Goal: Information Seeking & Learning: Learn about a topic

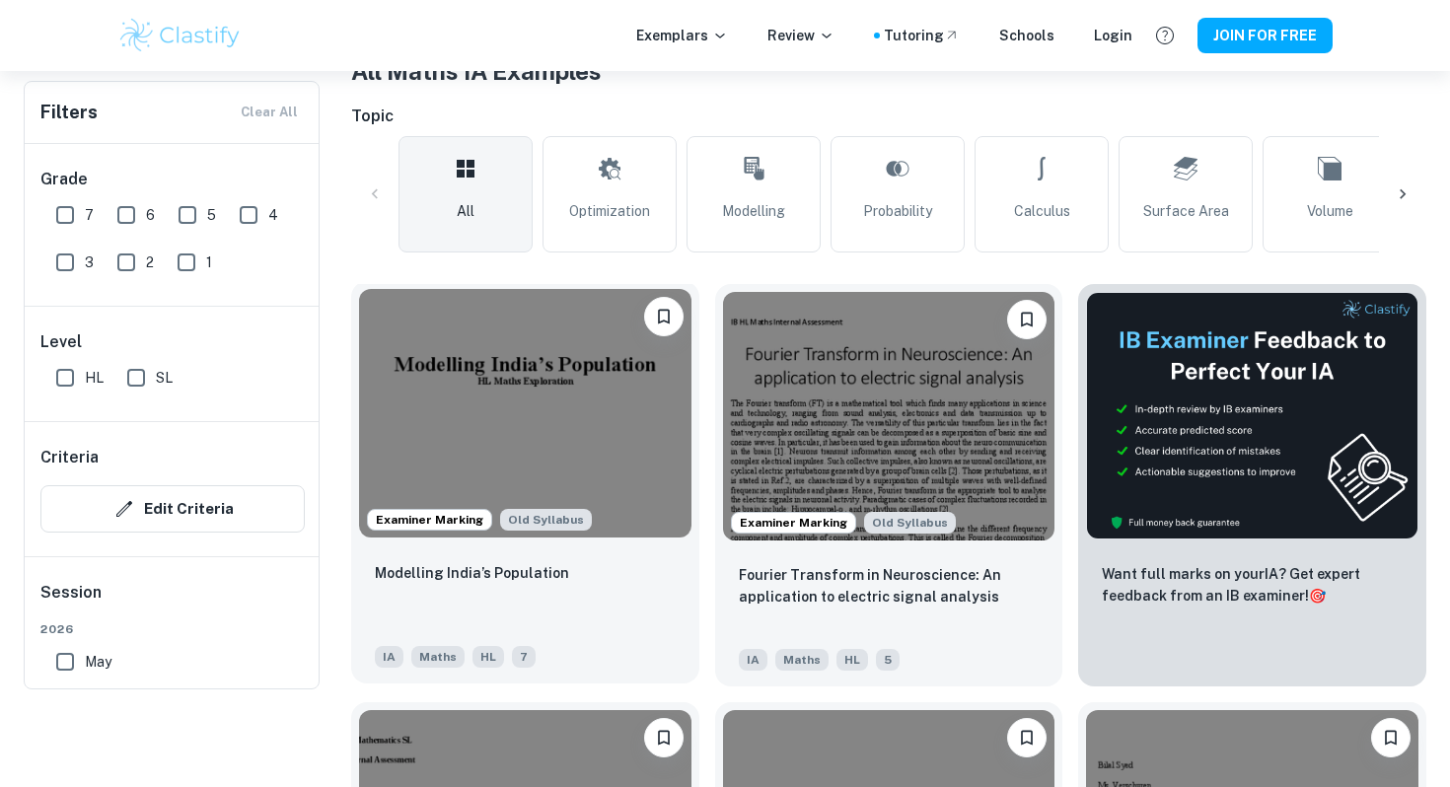
scroll to position [451, 0]
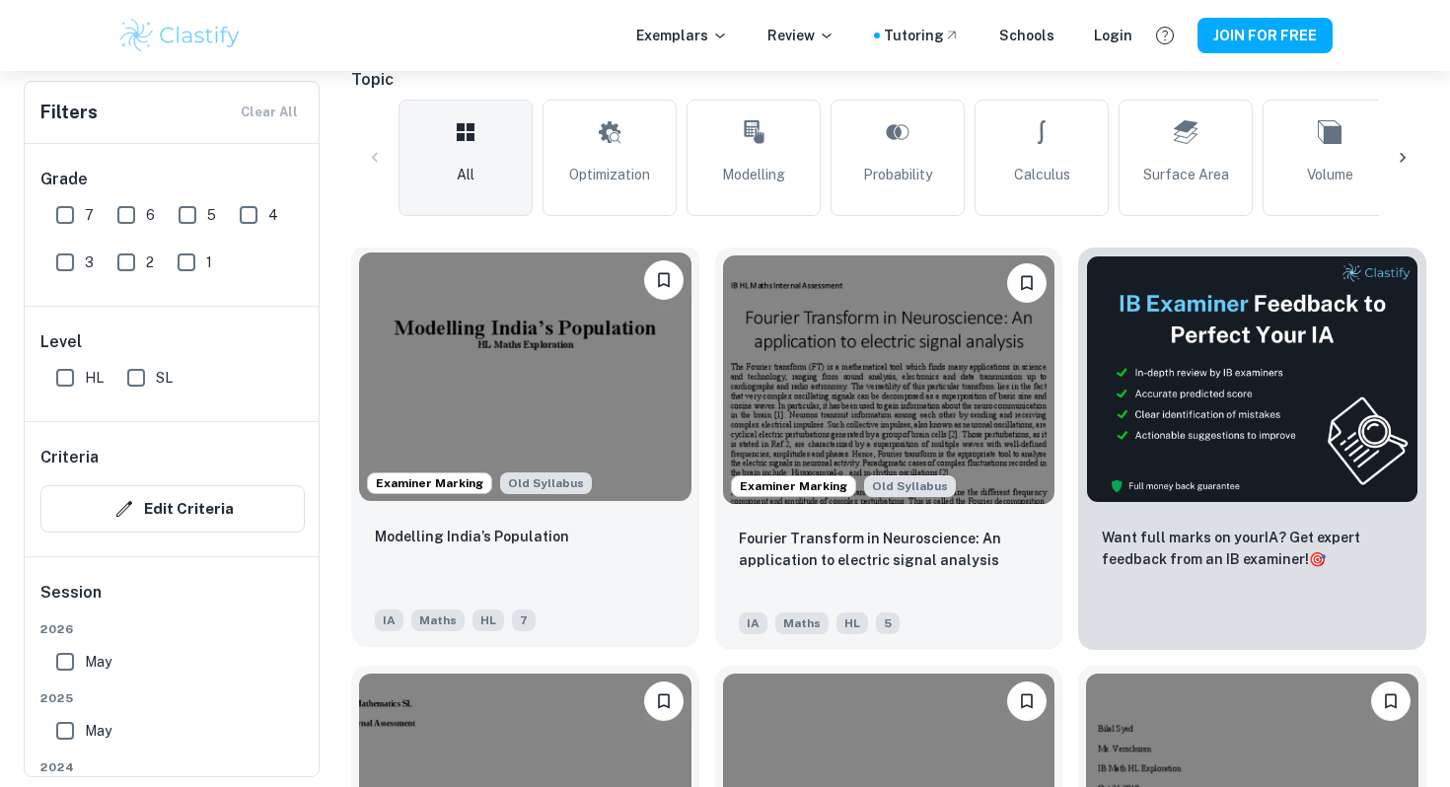
click at [619, 393] on img at bounding box center [525, 377] width 332 height 249
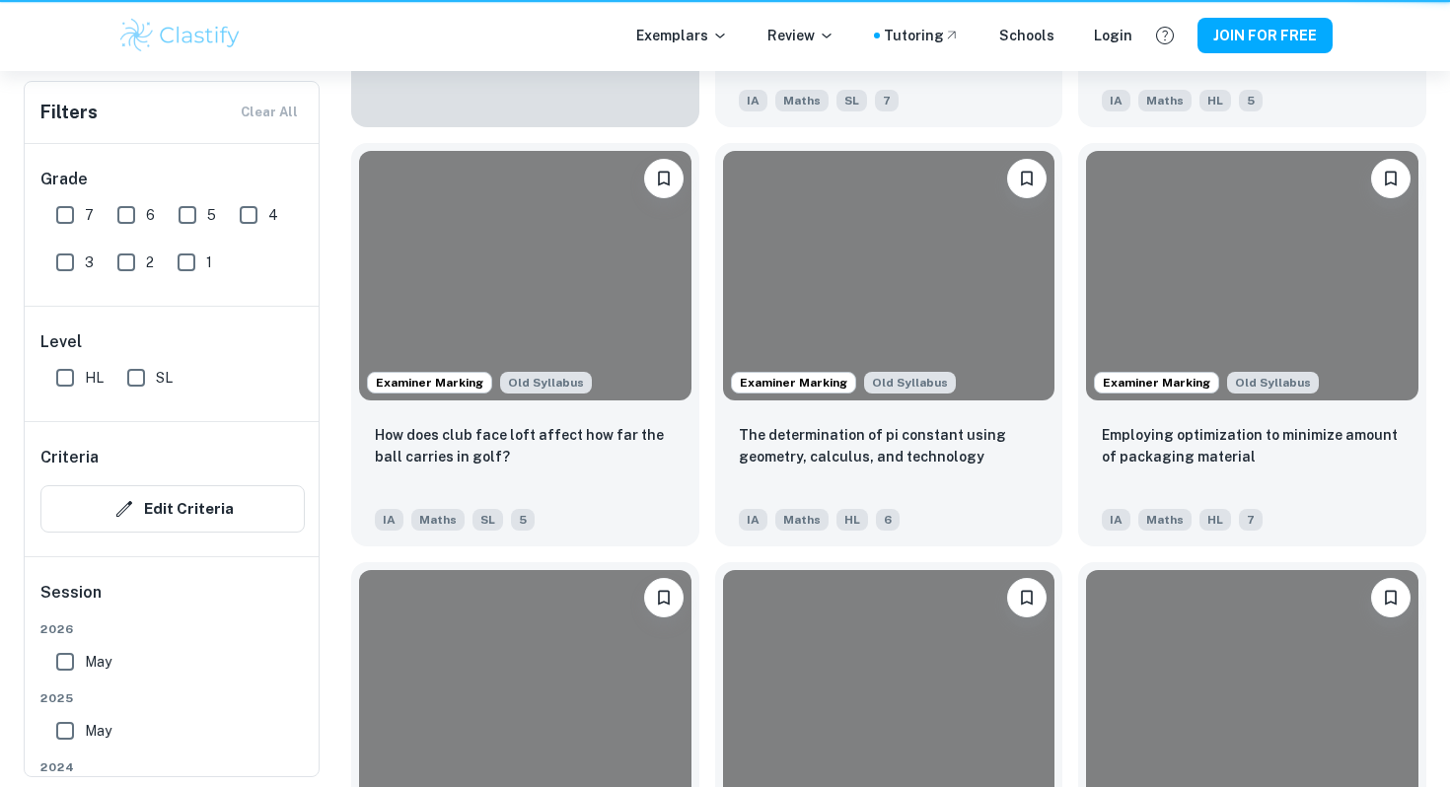
scroll to position [451, 0]
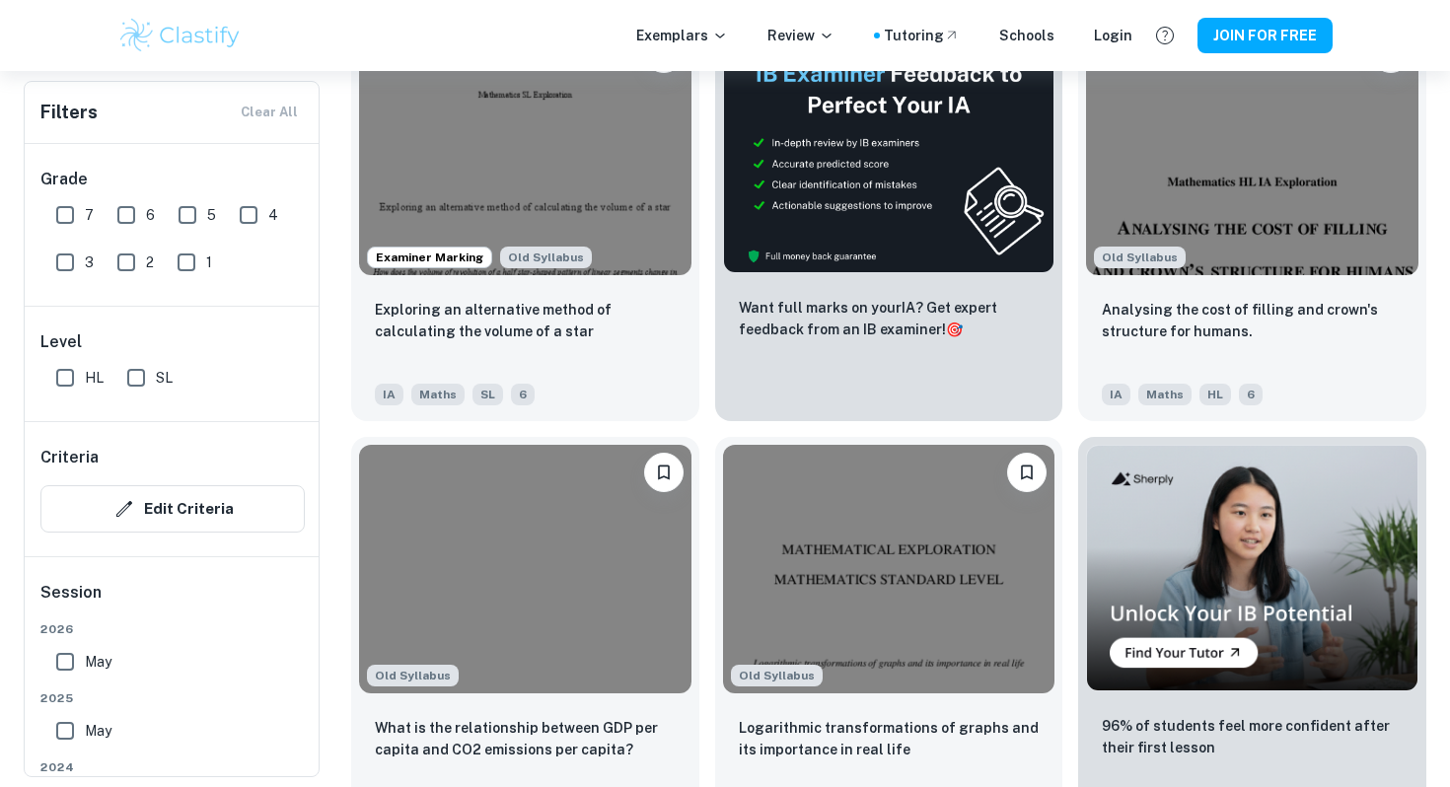
scroll to position [5376, 0]
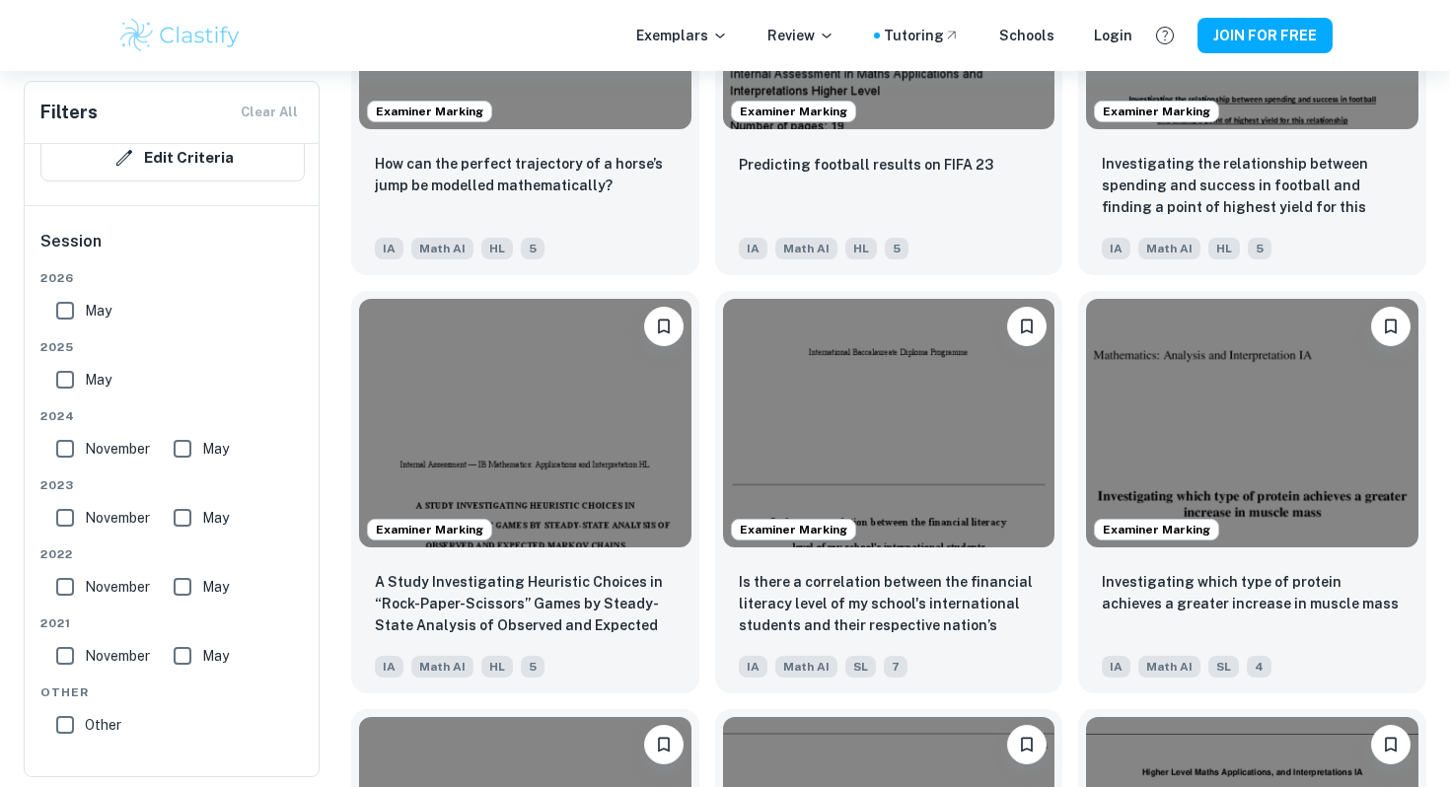
scroll to position [2078, 0]
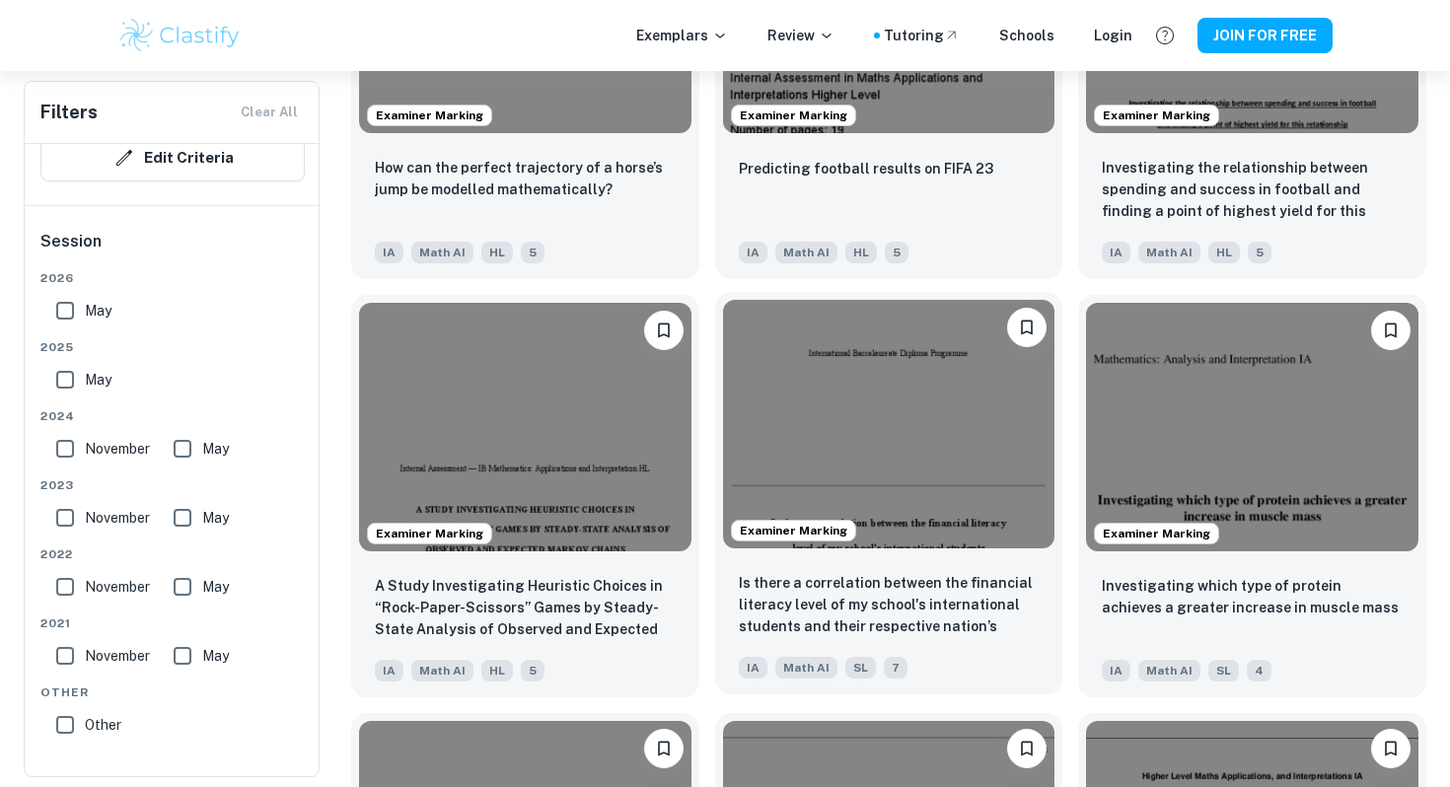
click at [919, 403] on img at bounding box center [889, 424] width 332 height 249
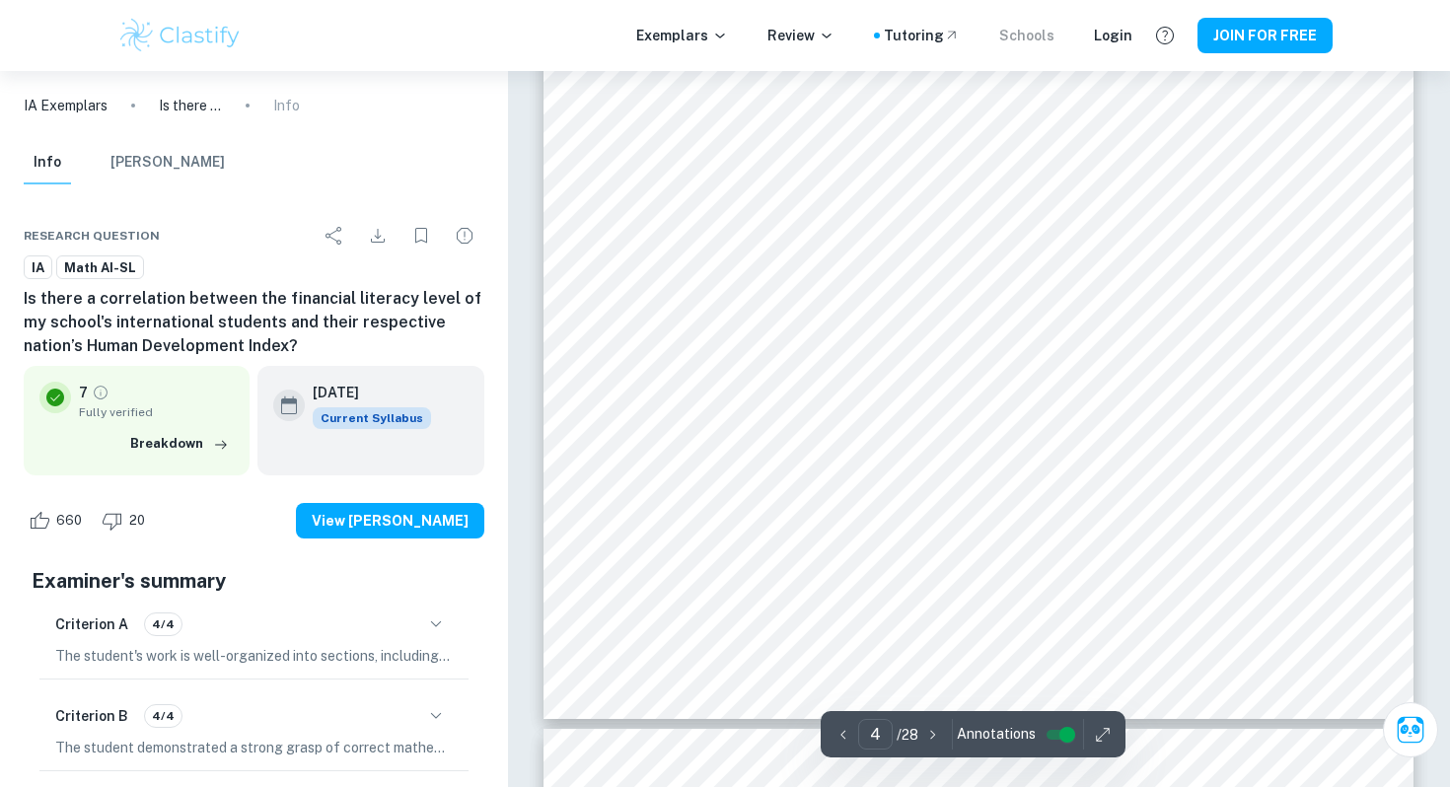
scroll to position [4172, 0]
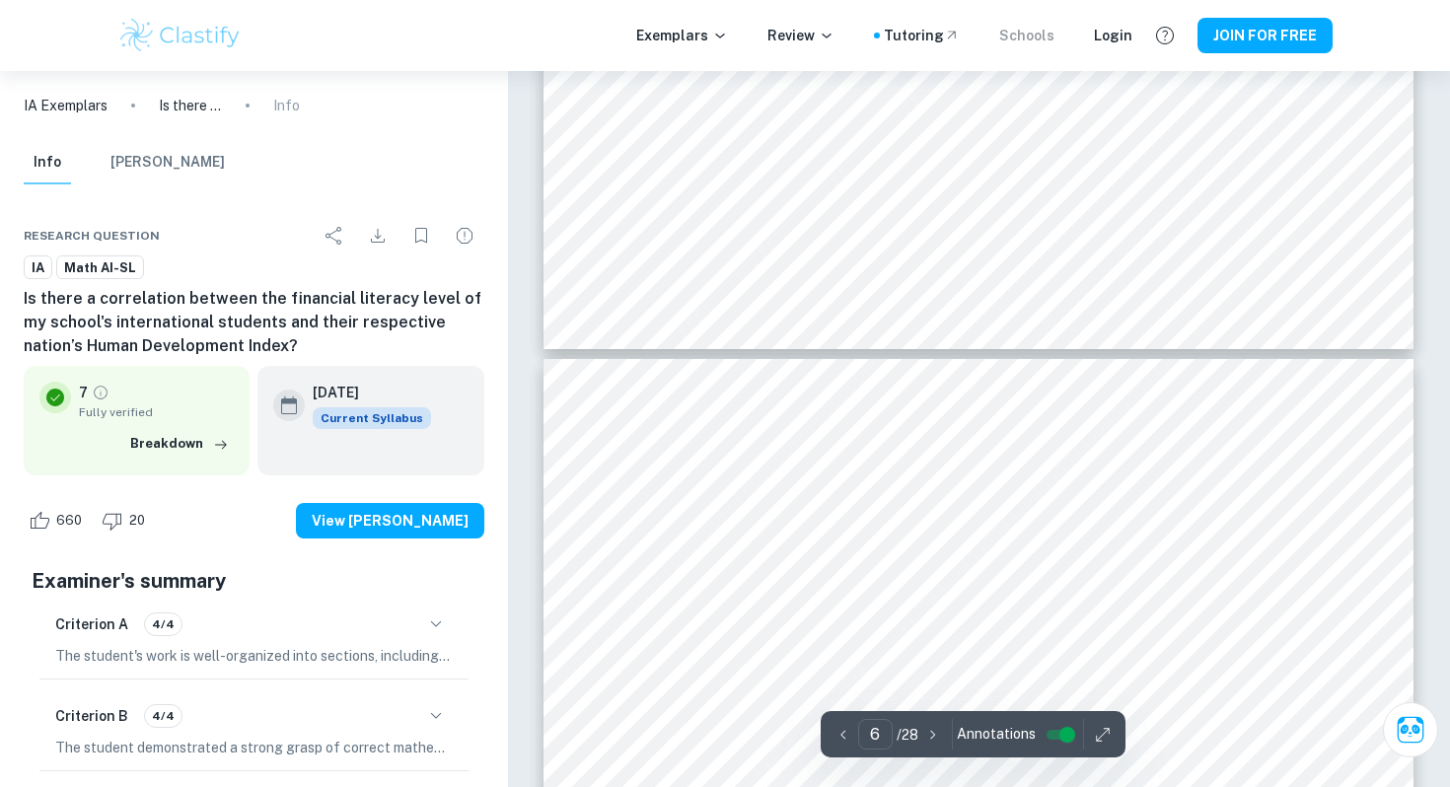
type input "7"
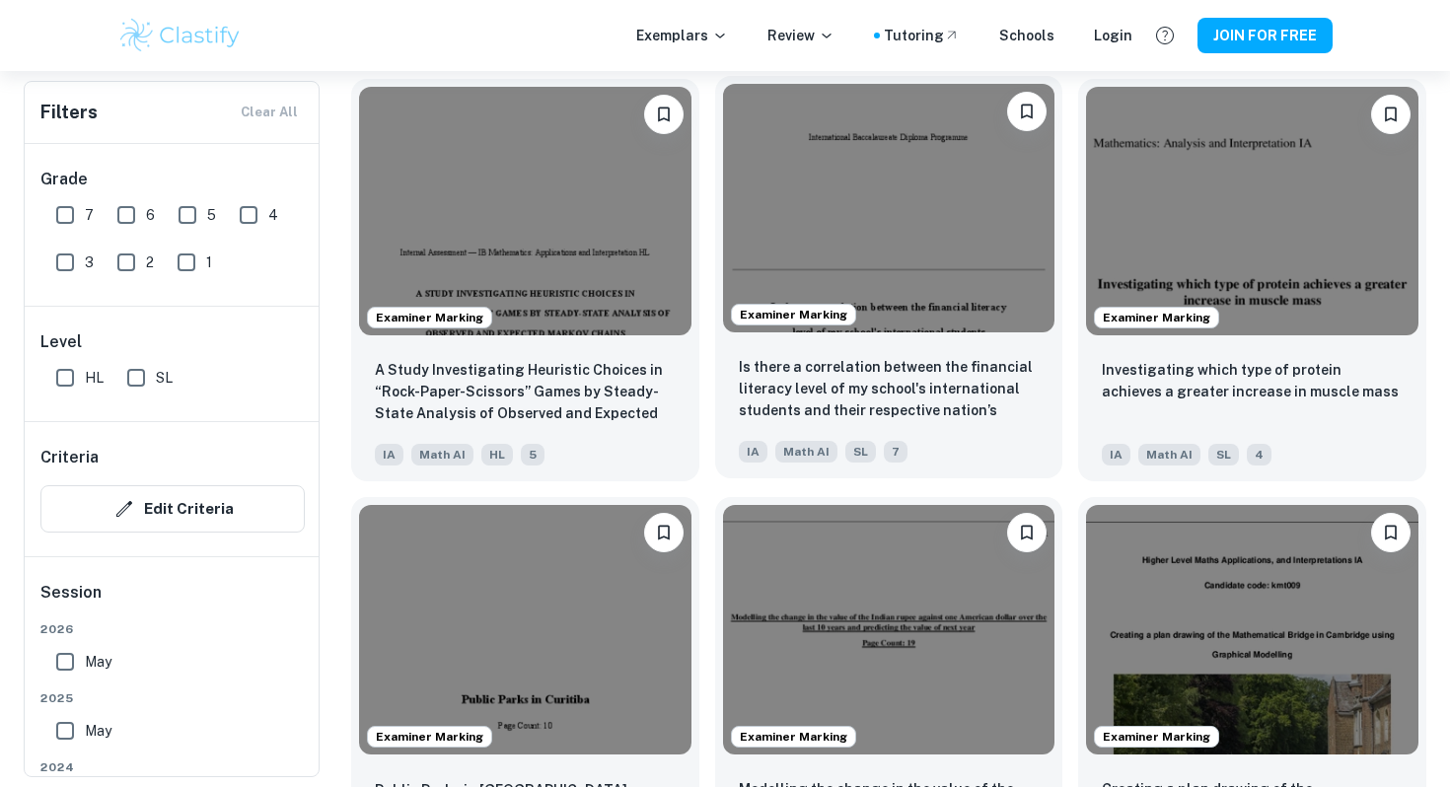
scroll to position [2291, 0]
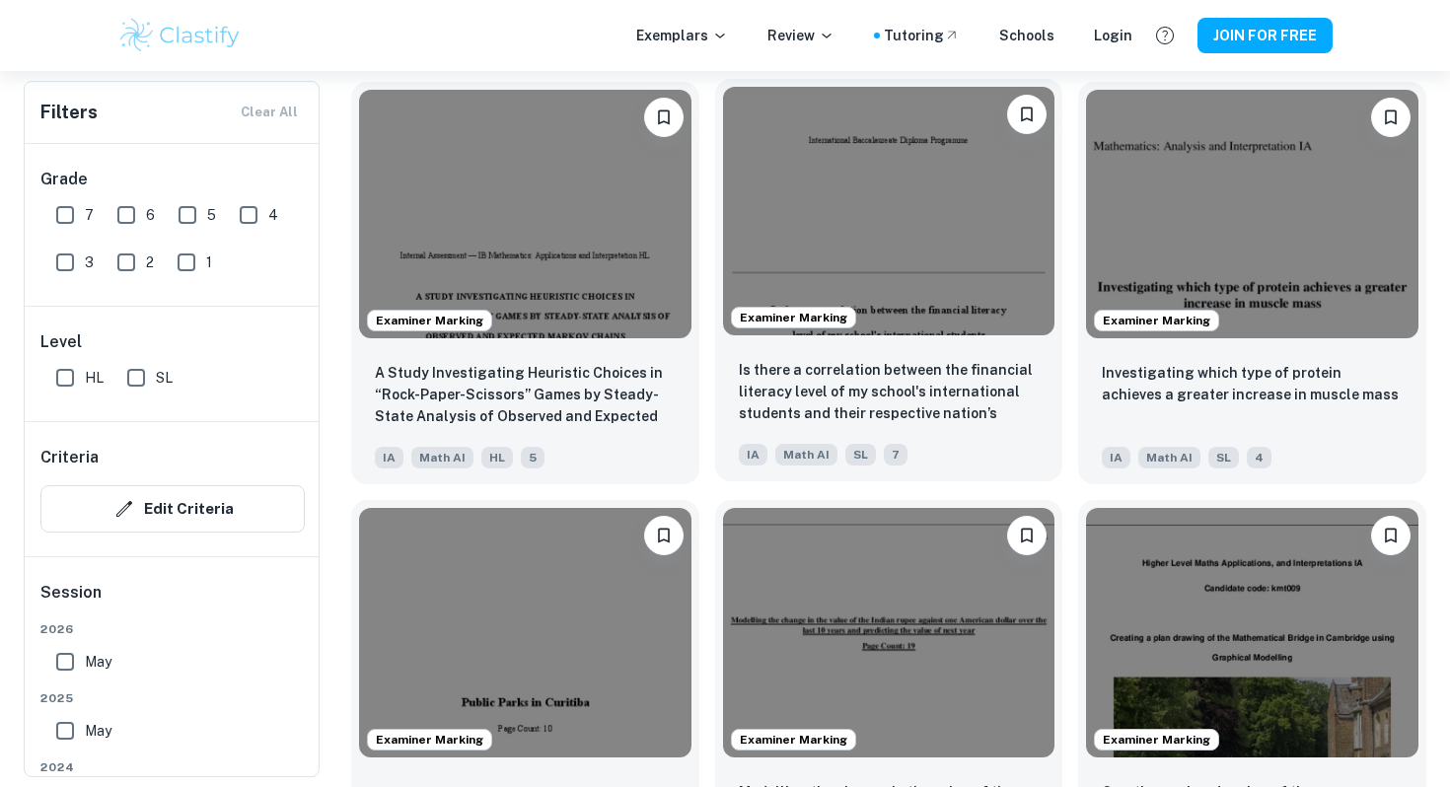
click at [897, 255] on img at bounding box center [889, 211] width 332 height 249
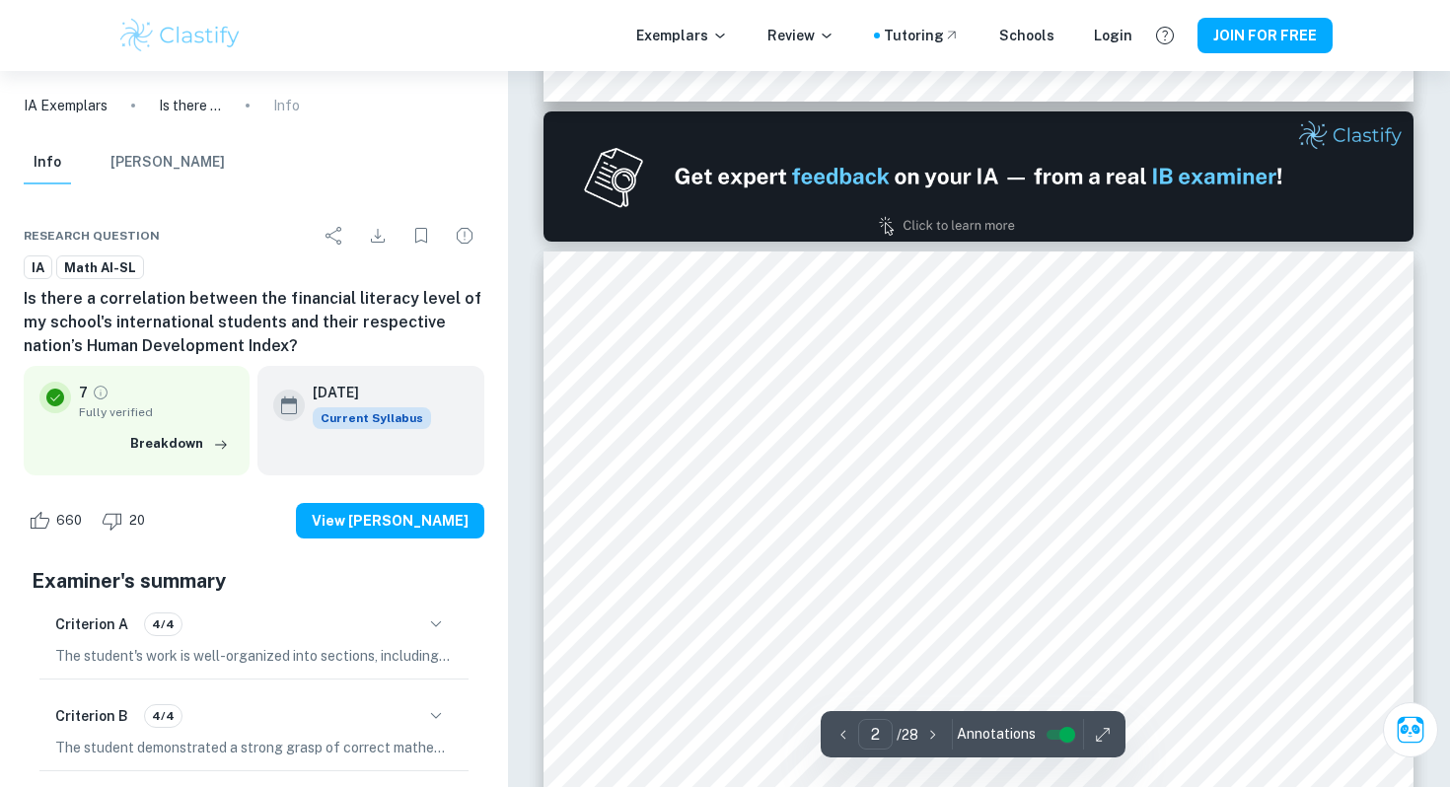
scroll to position [1375, 0]
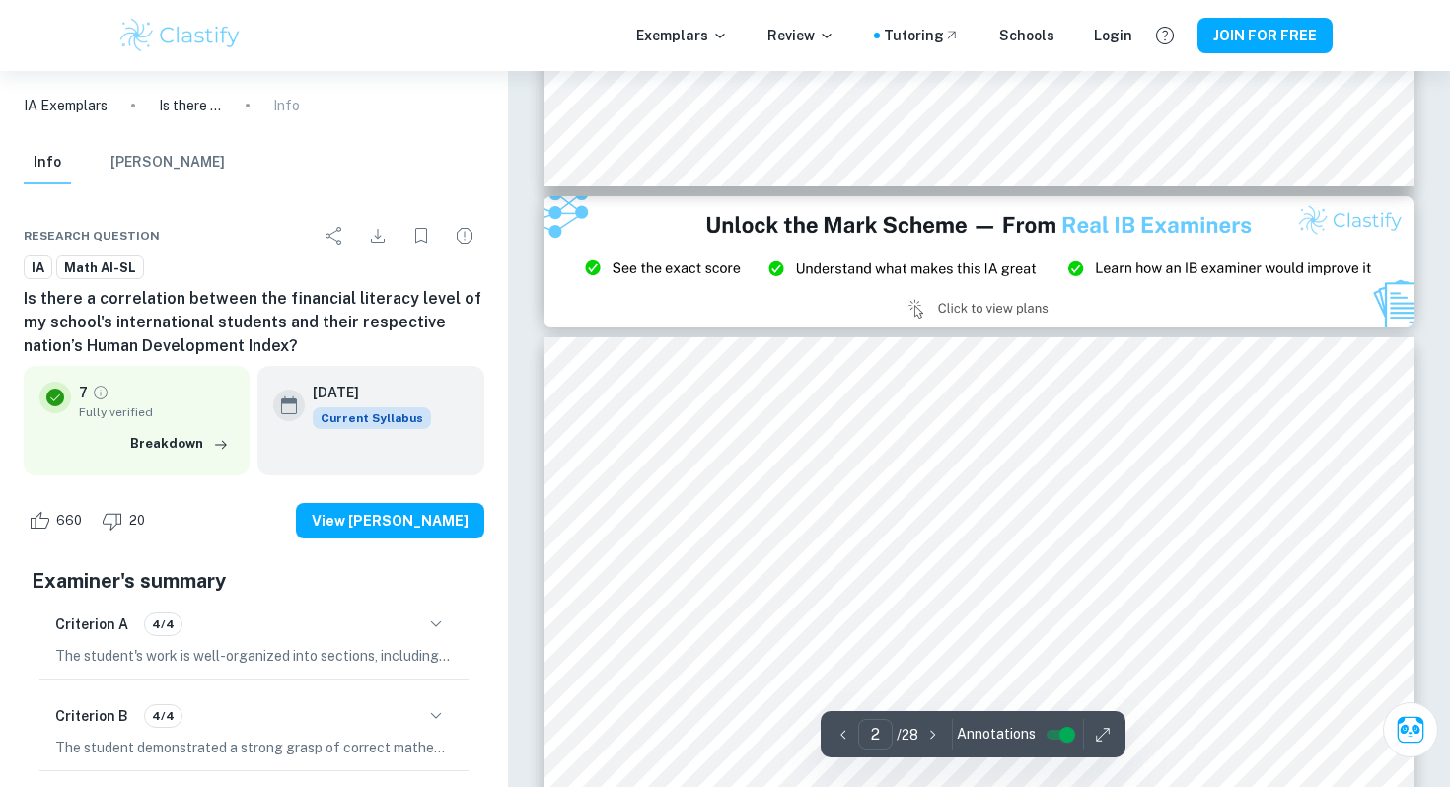
type input "3"
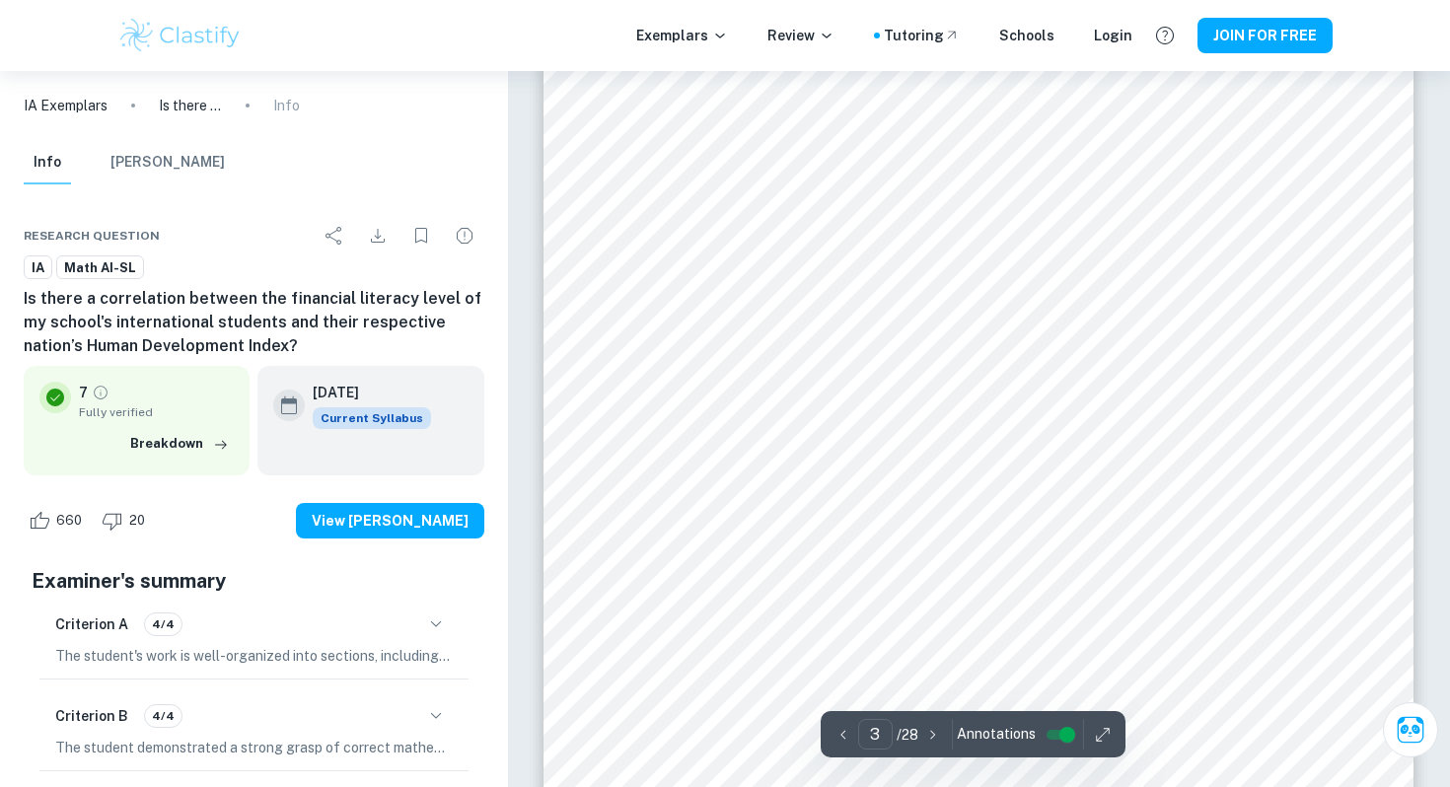
scroll to position [2587, 0]
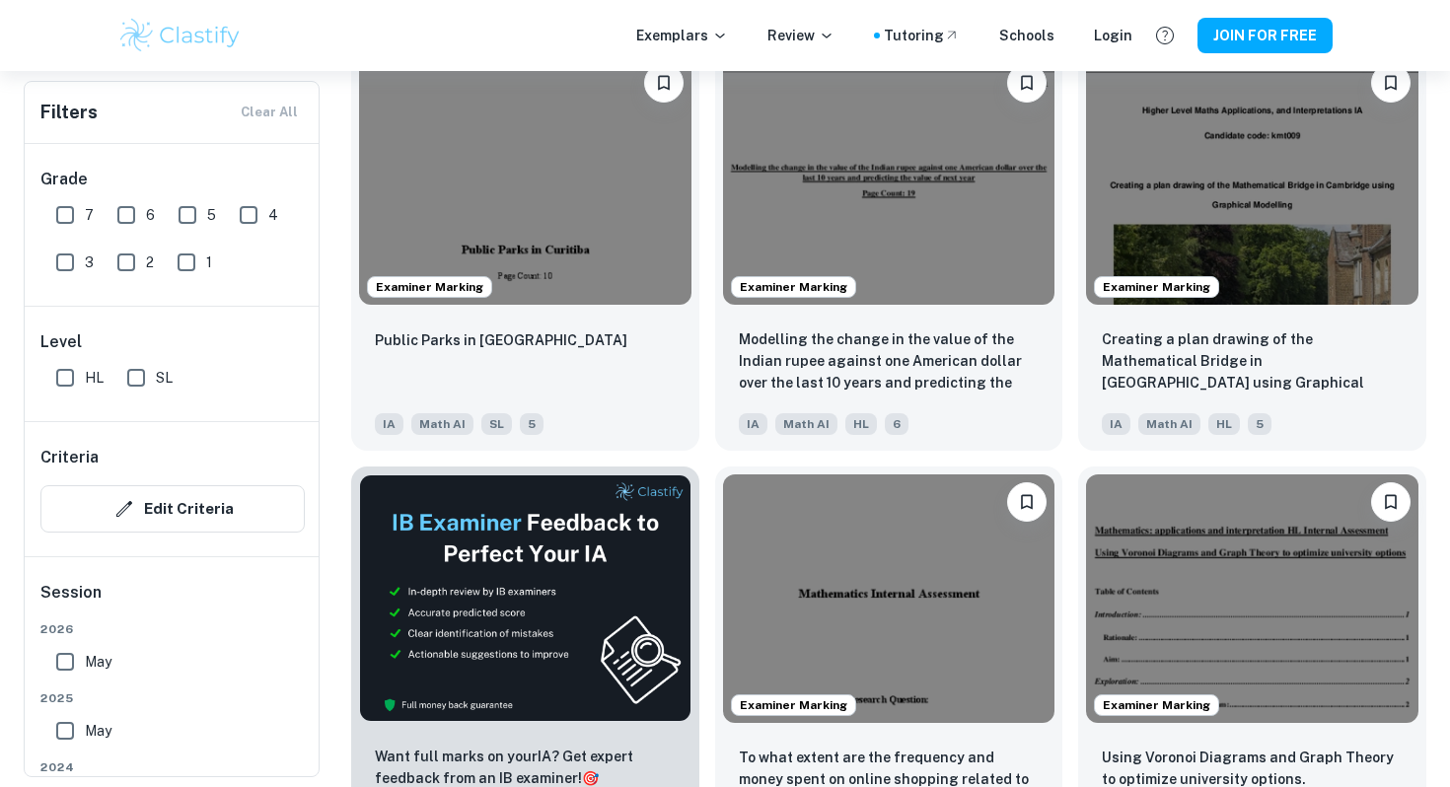
scroll to position [2795, 0]
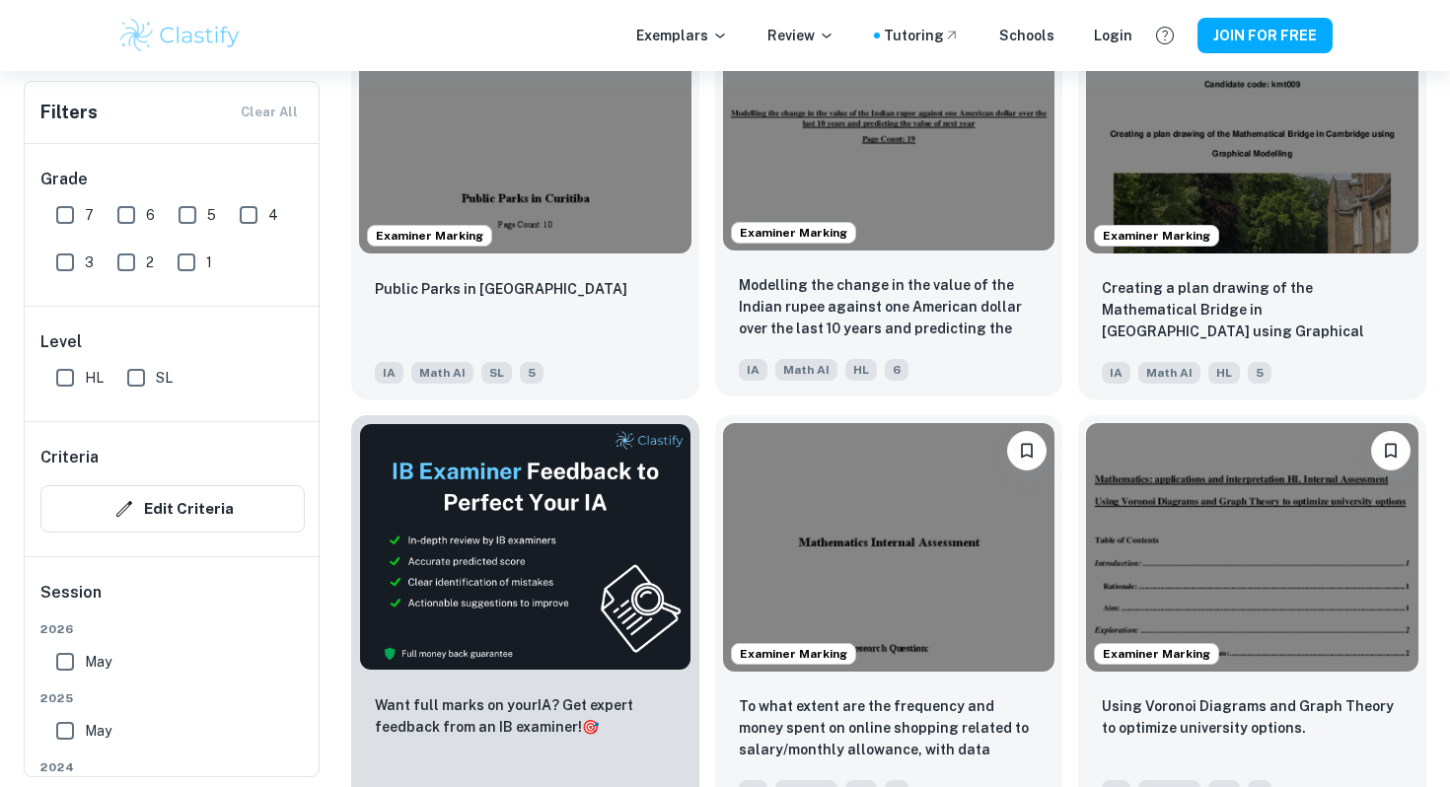
click at [860, 170] on img at bounding box center [889, 125] width 332 height 249
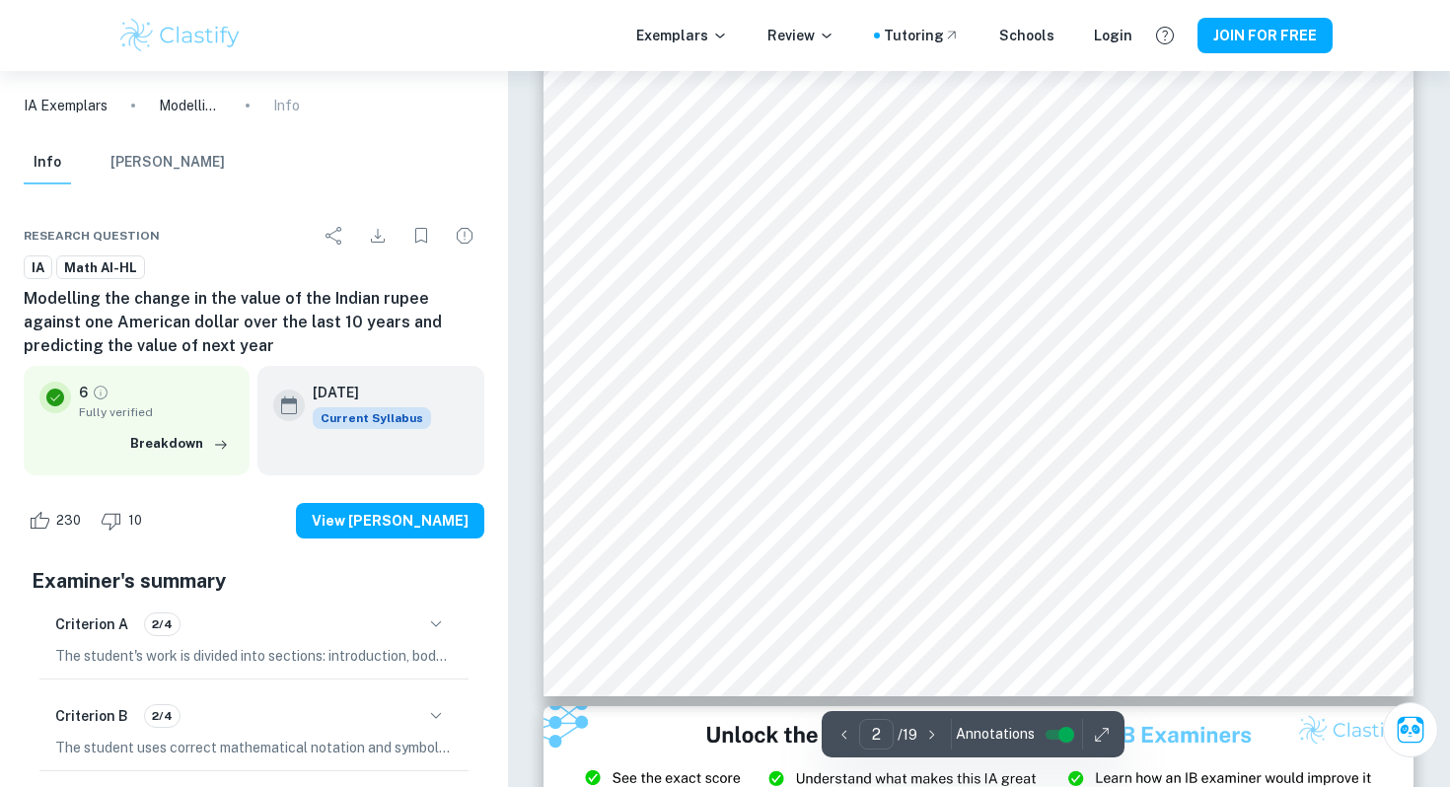
scroll to position [1751, 0]
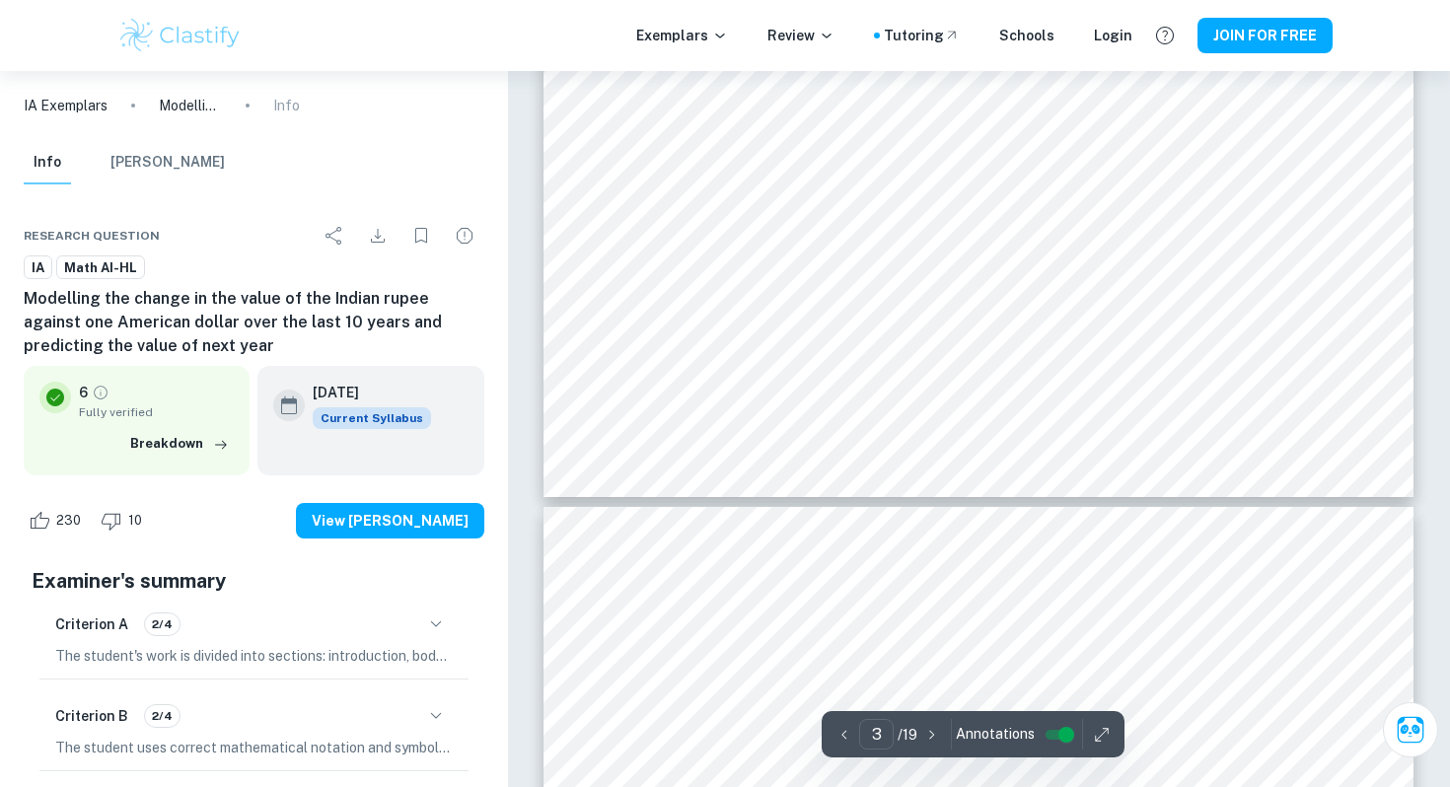
type input "4"
